Goal: Task Accomplishment & Management: Use online tool/utility

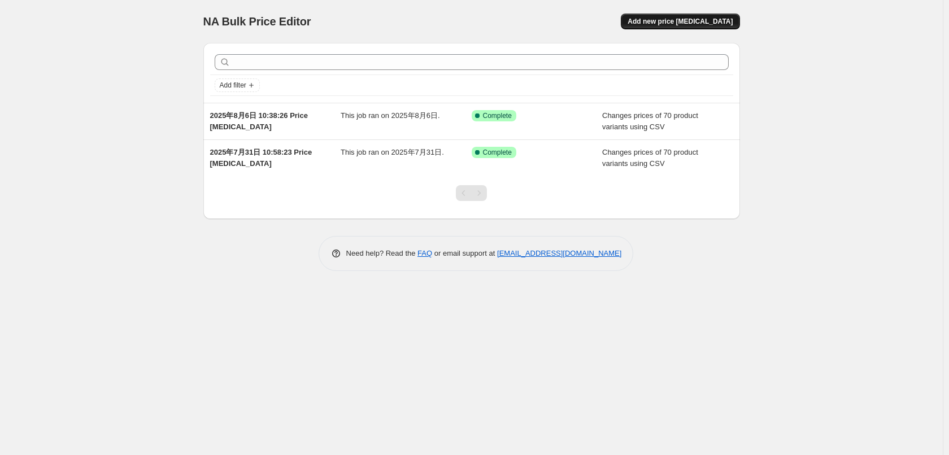
click at [717, 17] on button "Add new price [MEDICAL_DATA]" at bounding box center [679, 22] width 119 height 16
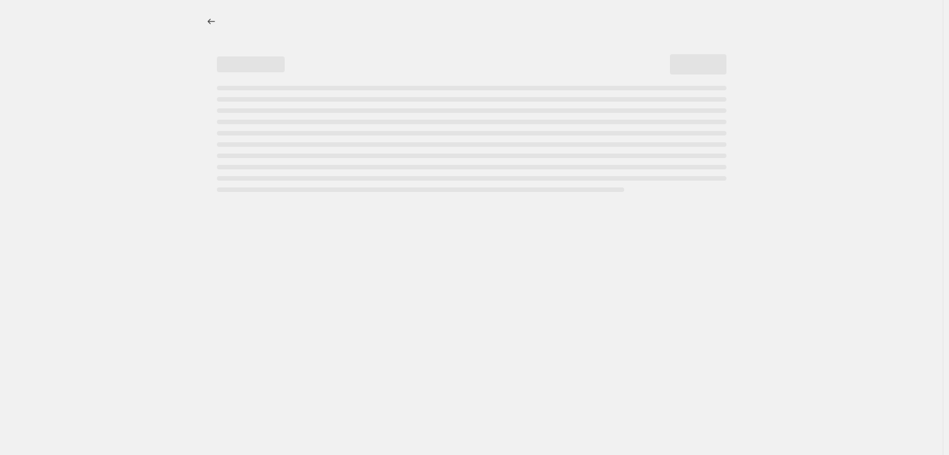
select select "percentage"
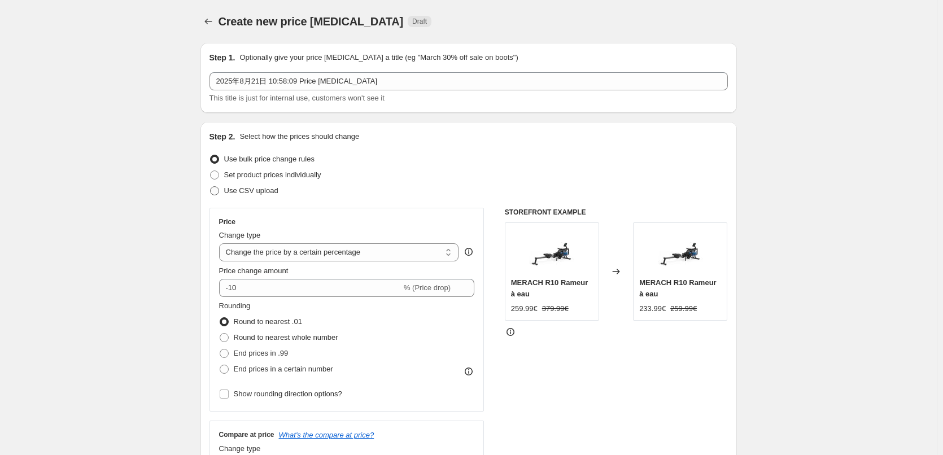
click at [258, 191] on span "Use CSV upload" at bounding box center [251, 190] width 54 height 8
click at [211, 187] on input "Use CSV upload" at bounding box center [210, 186] width 1 height 1
radio input "true"
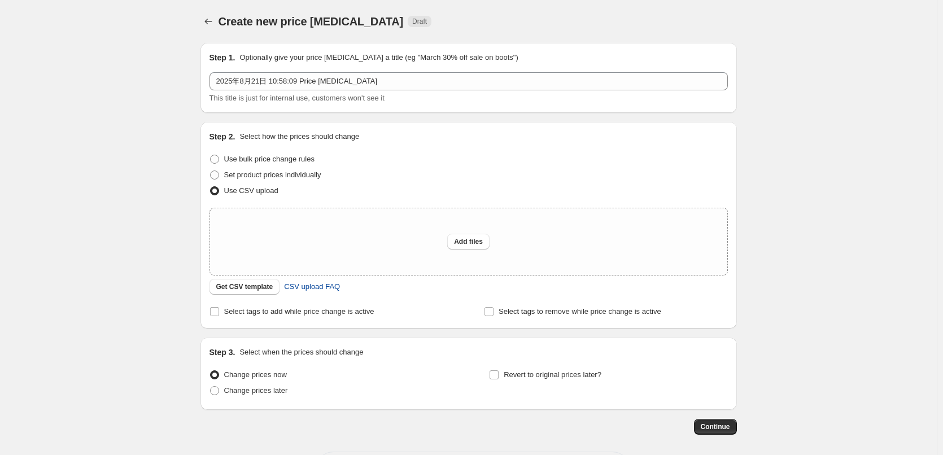
click at [326, 285] on span "CSV upload FAQ" at bounding box center [312, 286] width 56 height 11
click at [252, 284] on span "Get CSV template" at bounding box center [244, 286] width 57 height 9
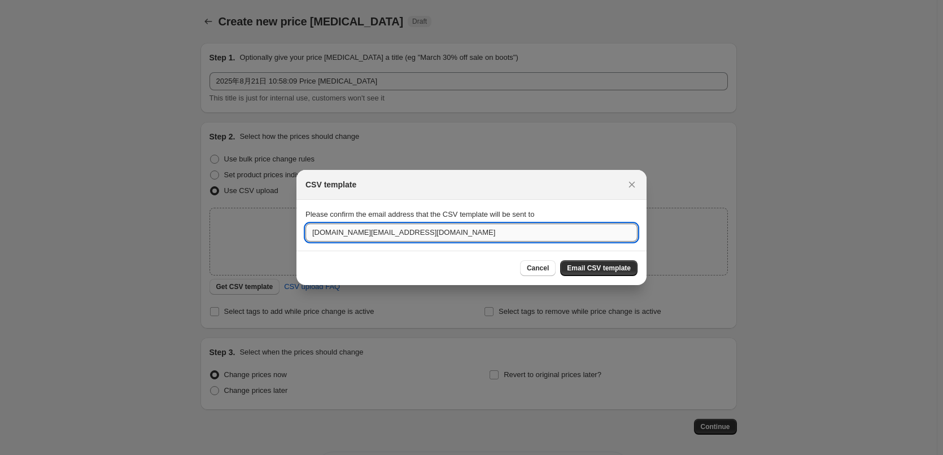
click at [391, 239] on input "info.fr@merachfit.com" at bounding box center [471, 233] width 332 height 18
drag, startPoint x: 422, startPoint y: 239, endPoint x: 159, endPoint y: 236, distance: 262.5
paste input "huangziya@merach.com"
type input "huangziya@merach.com"
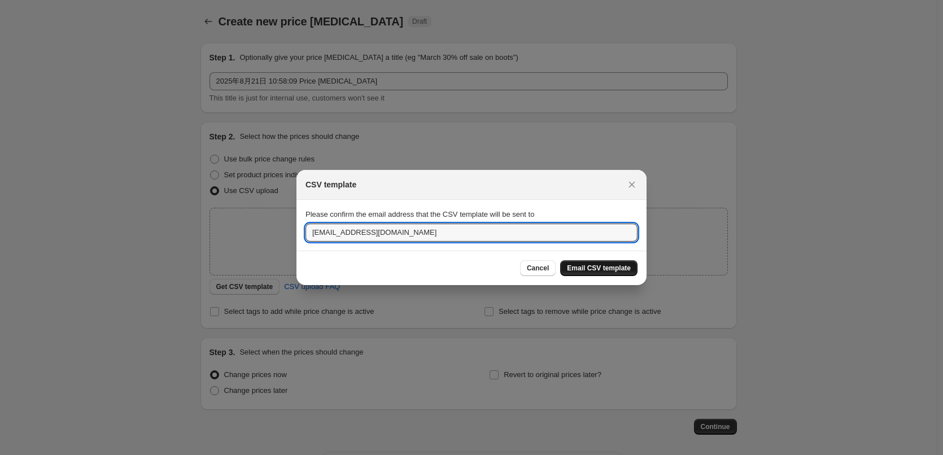
click at [608, 266] on span "Email CSV template" at bounding box center [599, 268] width 64 height 9
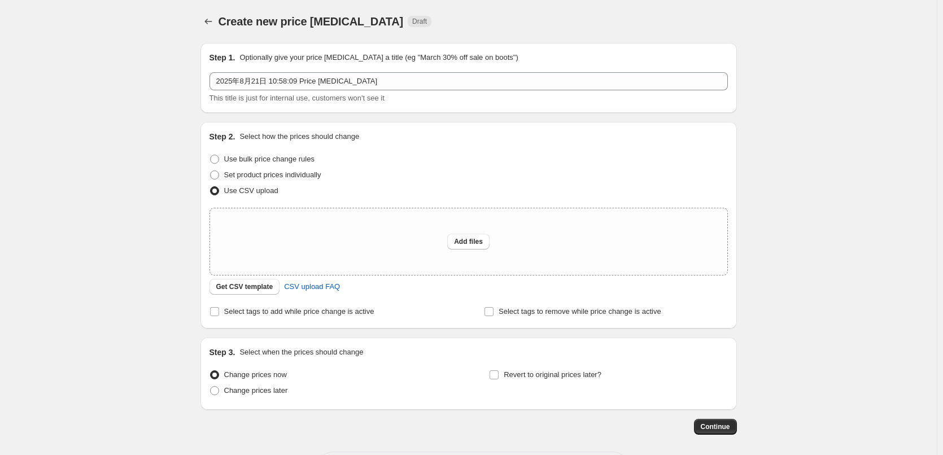
click at [906, 145] on div "Create new price change job. This page is ready Create new price change job Dra…" at bounding box center [468, 252] width 937 height 504
click at [239, 284] on span "Get CSV template" at bounding box center [244, 286] width 57 height 9
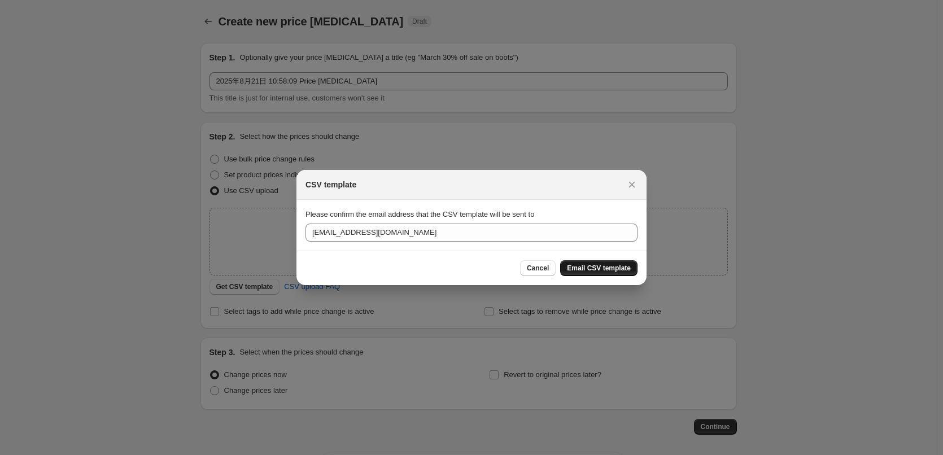
click at [616, 269] on span "Email CSV template" at bounding box center [599, 268] width 64 height 9
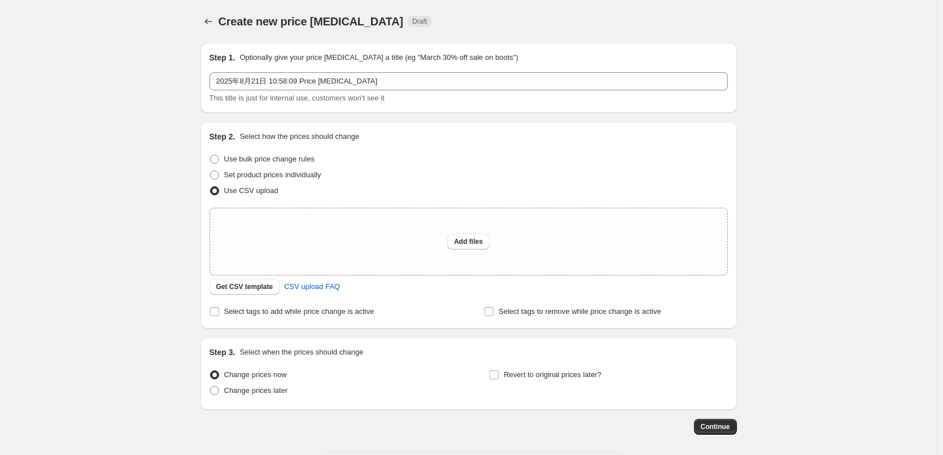
drag, startPoint x: 881, startPoint y: 89, endPoint x: 238, endPoint y: 381, distance: 705.7
click at [879, 89] on div "Create new price change job. This page is ready Create new price change job Dra…" at bounding box center [468, 252] width 937 height 504
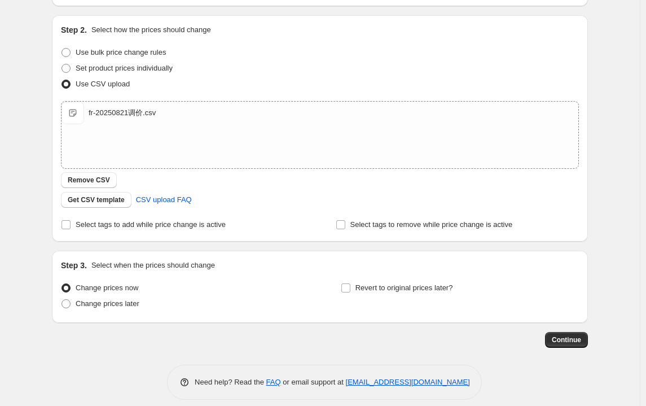
scroll to position [117, 0]
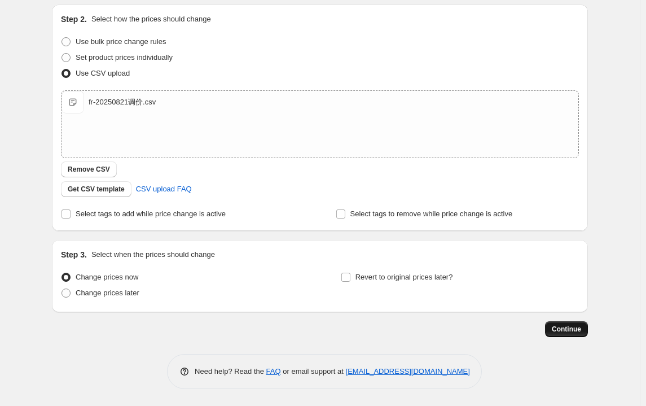
click at [573, 329] on span "Continue" at bounding box center [566, 329] width 29 height 9
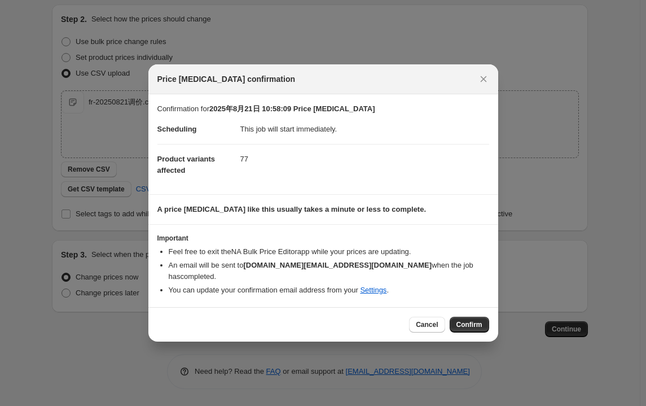
click at [479, 320] on span "Confirm" at bounding box center [470, 324] width 26 height 9
